Goal: Information Seeking & Learning: Learn about a topic

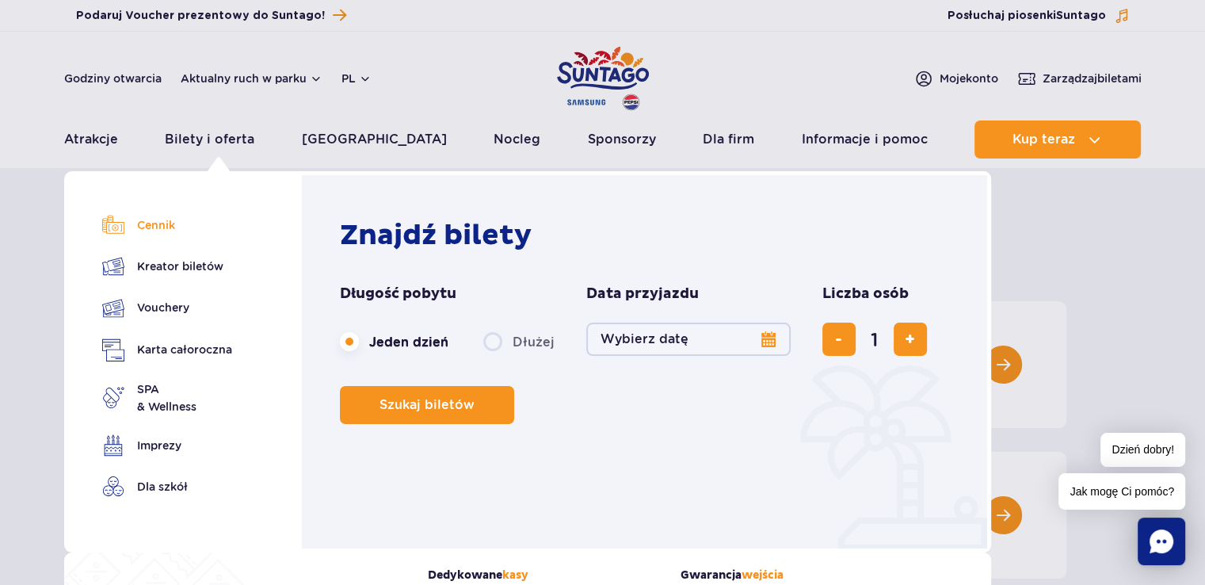
click at [149, 226] on link "Cennik" at bounding box center [167, 225] width 130 height 22
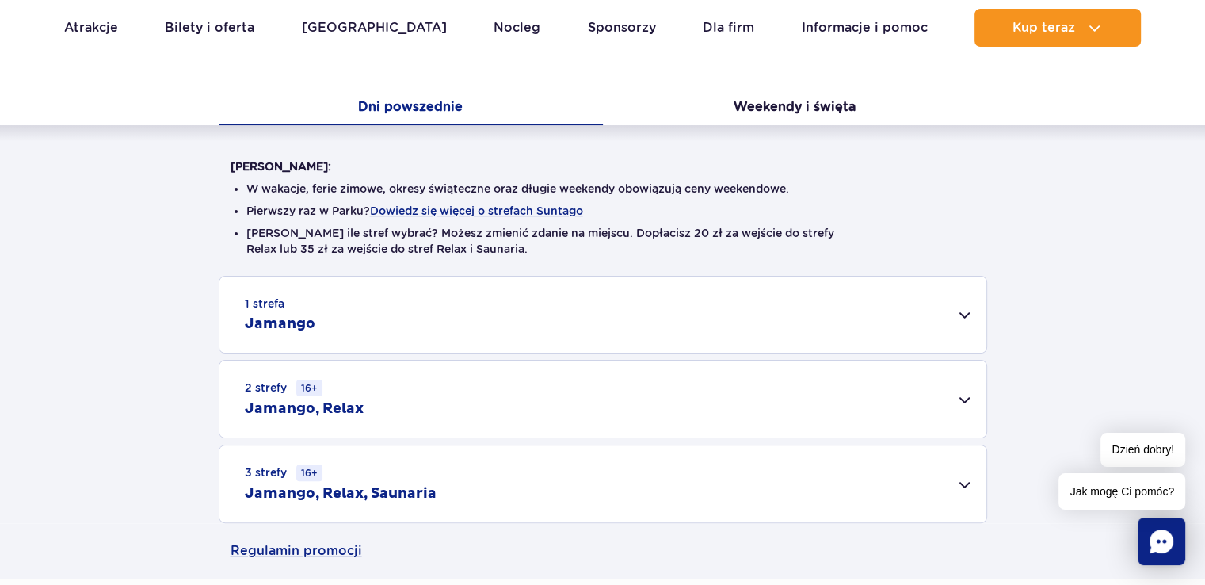
scroll to position [317, 0]
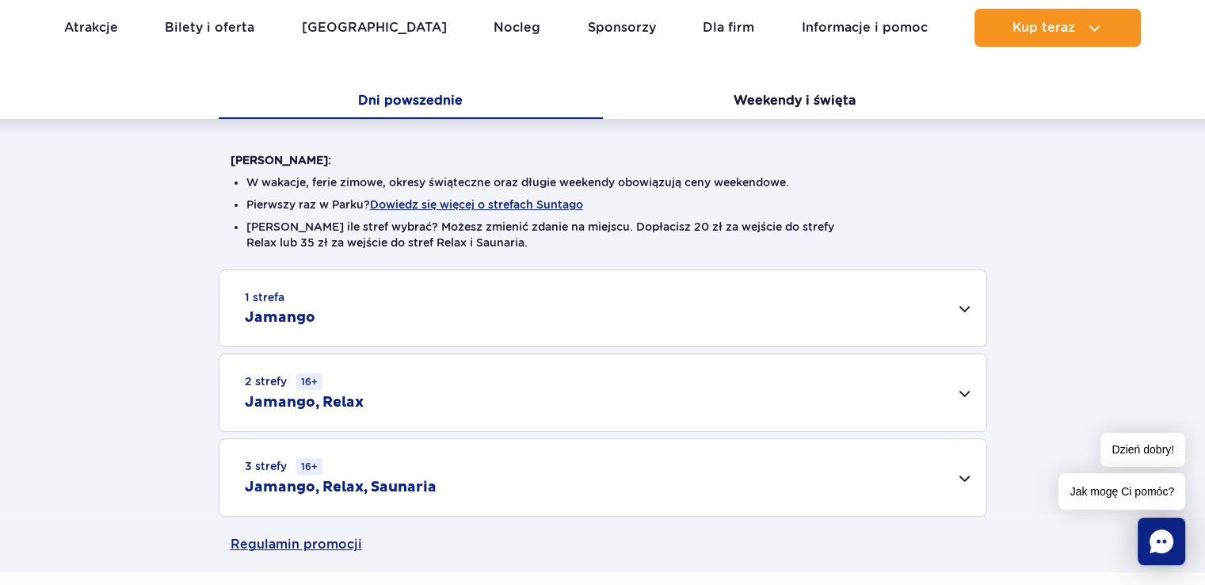
click at [476, 315] on div "1 strefa Jamango" at bounding box center [603, 308] width 767 height 76
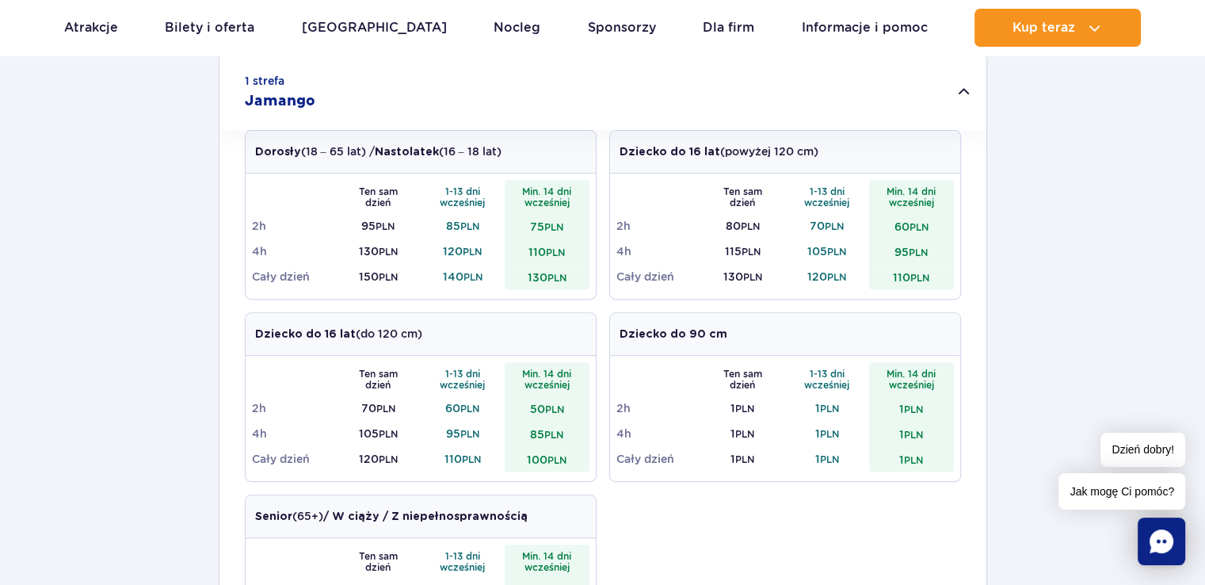
scroll to position [555, 0]
